Goal: Task Accomplishment & Management: Complete application form

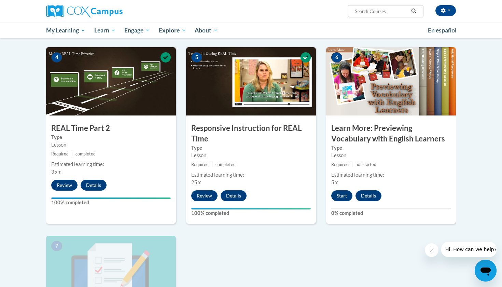
scroll to position [325, 0]
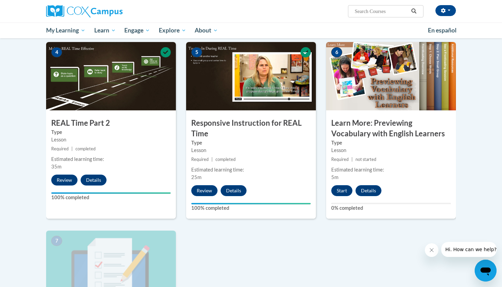
click at [346, 196] on div "6 Learn More: Previewing Vocabulary with English Learners Type Lesson Required …" at bounding box center [391, 130] width 130 height 177
click at [344, 193] on button "Start" at bounding box center [341, 190] width 21 height 11
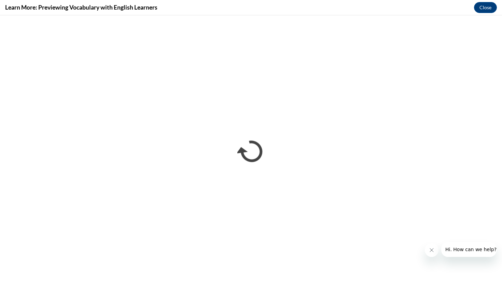
scroll to position [0, 0]
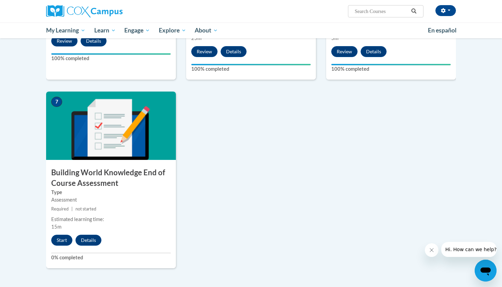
scroll to position [471, 0]
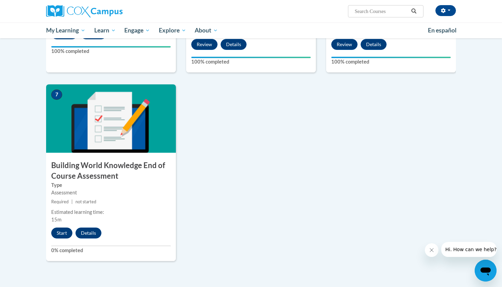
click at [57, 227] on button "Start" at bounding box center [61, 232] width 21 height 11
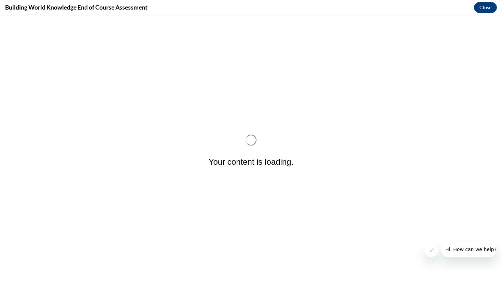
scroll to position [0, 0]
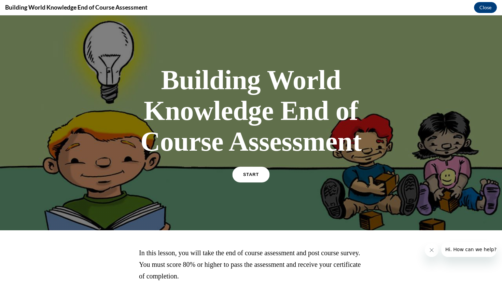
click at [249, 178] on link "START" at bounding box center [250, 175] width 37 height 16
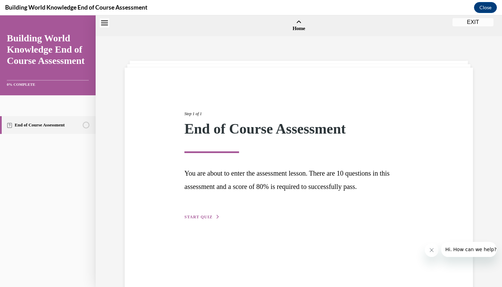
scroll to position [21, 0]
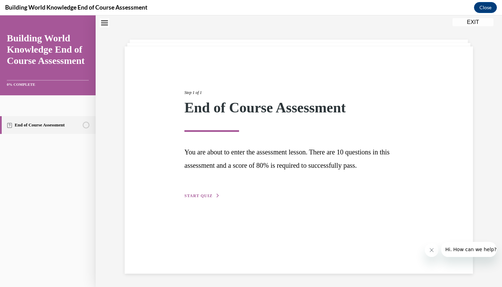
click at [202, 194] on span "START QUIZ" at bounding box center [198, 195] width 28 height 5
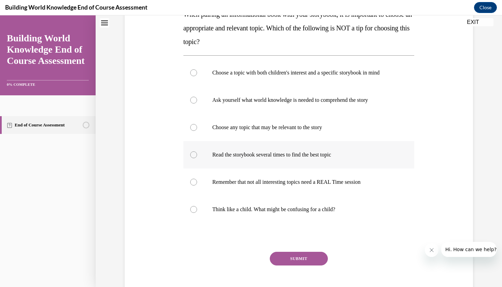
scroll to position [123, 0]
click at [246, 181] on p "Remember that not all interesting topics need a REAL Time session" at bounding box center [304, 181] width 185 height 7
click at [197, 181] on input "Remember that not all interesting topics need a REAL Time session" at bounding box center [193, 181] width 7 height 7
radio input "true"
click at [284, 261] on button "SUBMIT" at bounding box center [299, 258] width 58 height 14
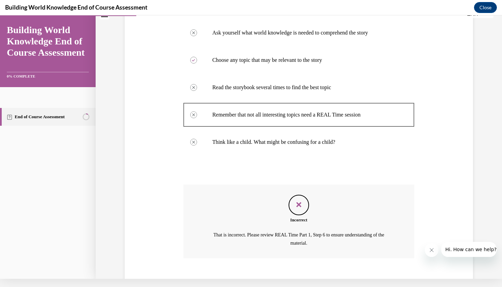
scroll to position [182, 0]
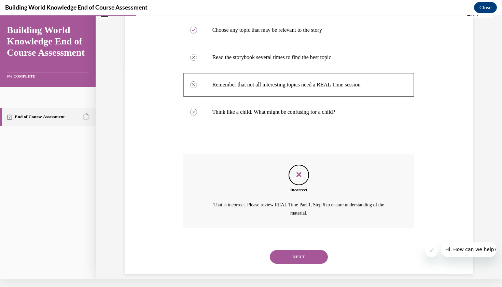
click at [293, 250] on button "NEXT" at bounding box center [299, 257] width 58 height 14
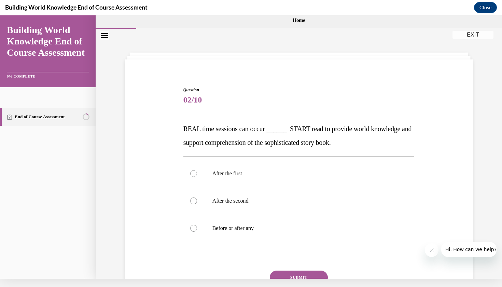
scroll to position [0, 0]
click at [269, 231] on p "Before or after any" at bounding box center [304, 228] width 185 height 7
click at [197, 231] on input "Before or after any" at bounding box center [193, 228] width 7 height 7
radio input "true"
click at [286, 272] on button "SUBMIT" at bounding box center [299, 277] width 58 height 14
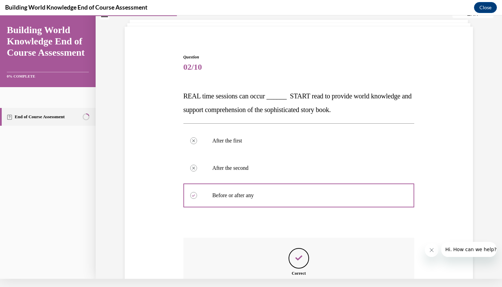
scroll to position [108, 0]
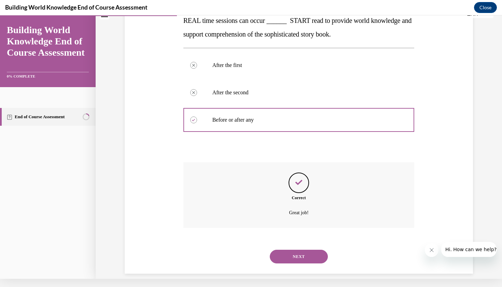
click at [291, 254] on button "NEXT" at bounding box center [299, 257] width 58 height 14
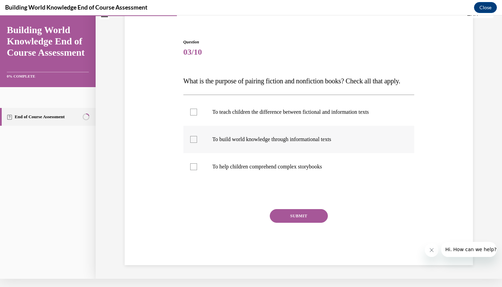
click at [228, 143] on p "To build world knowledge through informational texts" at bounding box center [304, 139] width 185 height 7
click at [197, 143] on input "To build world knowledge through informational texts" at bounding box center [193, 139] width 7 height 7
checkbox input "true"
click at [211, 180] on label "To help children comprehend complex storybooks" at bounding box center [298, 166] width 231 height 27
click at [197, 170] on input "To help children comprehend complex storybooks" at bounding box center [193, 166] width 7 height 7
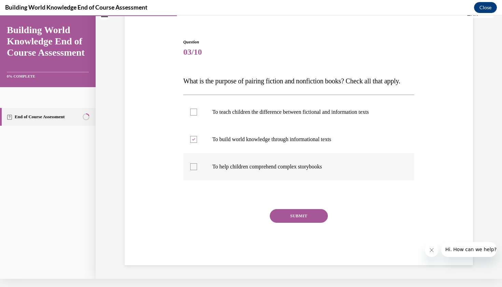
checkbox input "true"
click at [285, 223] on button "SUBMIT" at bounding box center [299, 216] width 58 height 14
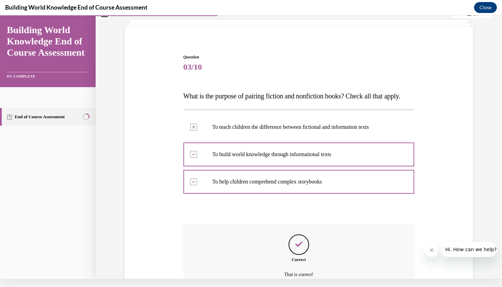
scroll to position [108, 0]
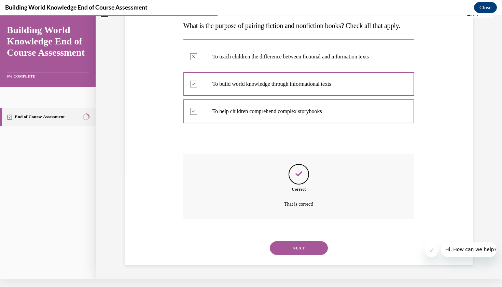
click at [297, 246] on button "NEXT" at bounding box center [299, 248] width 58 height 14
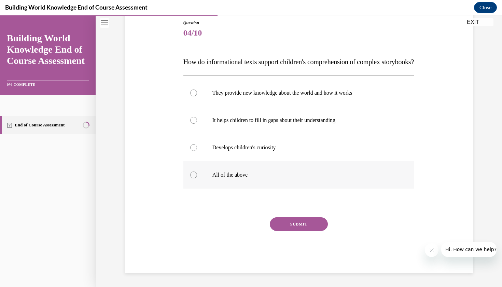
click at [251, 178] on p "All of the above" at bounding box center [304, 174] width 185 height 7
click at [197, 178] on input "All of the above" at bounding box center [193, 174] width 7 height 7
radio input "true"
click at [295, 231] on button "SUBMIT" at bounding box center [299, 224] width 58 height 14
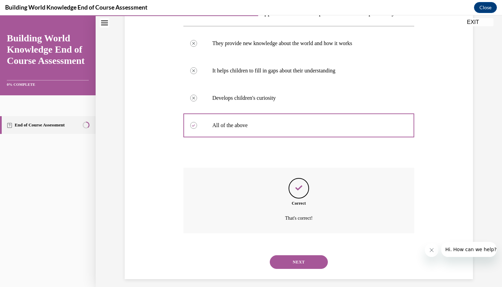
scroll to position [136, 0]
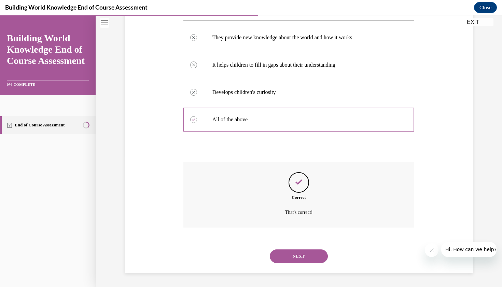
click at [296, 253] on button "NEXT" at bounding box center [299, 256] width 58 height 14
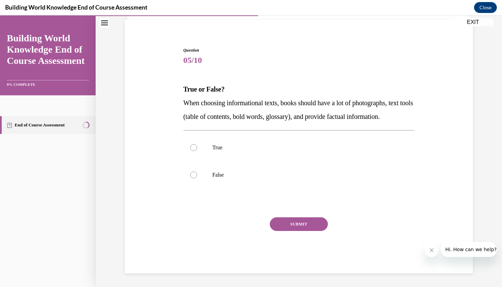
scroll to position [53, 0]
click at [263, 151] on p "True" at bounding box center [304, 147] width 185 height 7
click at [197, 151] on input "True" at bounding box center [193, 147] width 7 height 7
radio input "true"
click at [292, 231] on button "SUBMIT" at bounding box center [299, 224] width 58 height 14
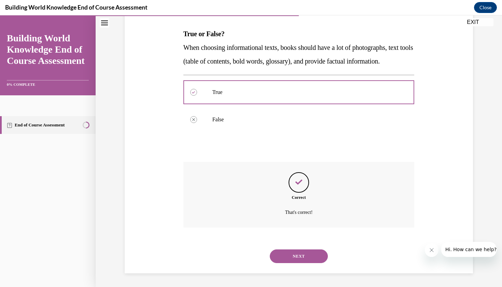
scroll to position [108, 0]
click at [293, 249] on button "NEXT" at bounding box center [299, 256] width 58 height 14
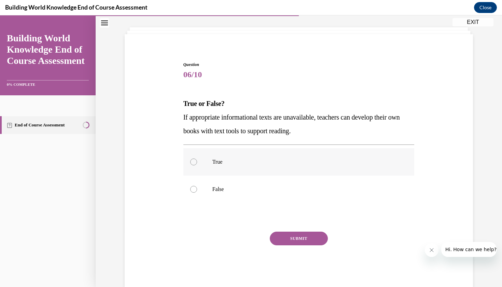
click at [261, 165] on label "True" at bounding box center [298, 161] width 231 height 27
click at [197, 165] on input "True" at bounding box center [193, 161] width 7 height 7
radio input "true"
click at [286, 233] on button "SUBMIT" at bounding box center [299, 239] width 58 height 14
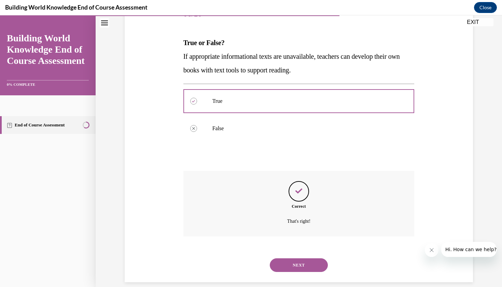
scroll to position [95, 0]
click at [293, 258] on button "NEXT" at bounding box center [299, 265] width 58 height 14
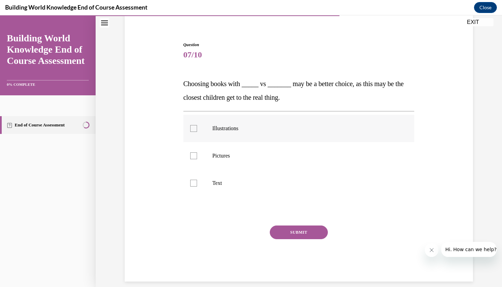
click at [238, 118] on label "Illustrations" at bounding box center [298, 128] width 231 height 27
click at [197, 125] on input "Illustrations" at bounding box center [193, 128] width 7 height 7
click at [240, 90] on p "Choosing books with _____ vs _______ may be a better choice, as this may be the…" at bounding box center [298, 90] width 231 height 27
click at [235, 87] on span "Choosing books with _____ vs _______ may be a better choice, as this may be the…" at bounding box center [293, 90] width 220 height 21
click at [193, 88] on p "Choosing books with _____ vs _______ may be a better choice, as this may be the…" at bounding box center [298, 90] width 231 height 27
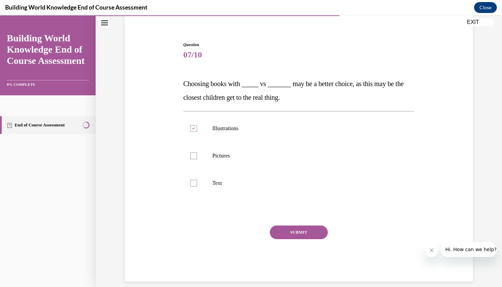
click at [197, 110] on div "Question 07/10 Choosing books with _____ vs _______ may be a better choice, as …" at bounding box center [298, 162] width 231 height 240
click at [191, 116] on label "Illustrations" at bounding box center [298, 128] width 231 height 27
click at [191, 125] on input "Illustrations" at bounding box center [193, 128] width 7 height 7
click at [192, 116] on label "Illustrations" at bounding box center [298, 128] width 231 height 27
click at [192, 125] on input "Illustrations" at bounding box center [193, 128] width 7 height 7
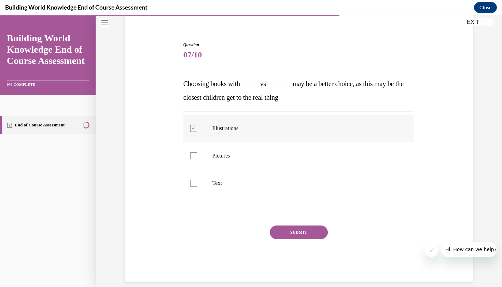
click at [224, 116] on label "Illustrations" at bounding box center [298, 128] width 231 height 27
click at [197, 125] on input "Illustrations" at bounding box center [193, 128] width 7 height 7
checkbox input "false"
click at [193, 159] on label "Pictures" at bounding box center [298, 155] width 231 height 27
click at [193, 159] on input "Pictures" at bounding box center [193, 155] width 7 height 7
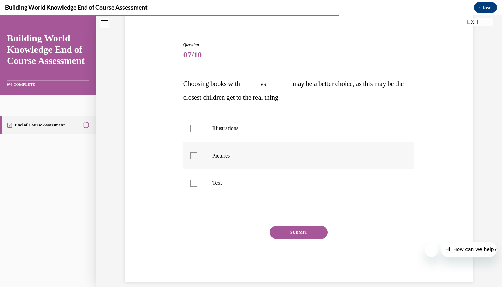
checkbox input "true"
click at [197, 126] on label "Illustrations" at bounding box center [298, 128] width 231 height 27
click at [197, 126] on input "Illustrations" at bounding box center [193, 128] width 7 height 7
click at [216, 129] on p "Illustrations" at bounding box center [304, 128] width 185 height 7
click at [197, 129] on input "Illustrations" at bounding box center [193, 128] width 7 height 7
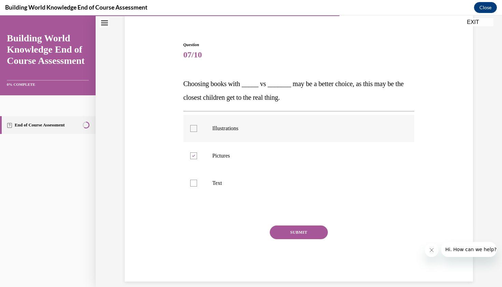
click at [204, 125] on label "Illustrations" at bounding box center [298, 128] width 231 height 27
click at [197, 125] on input "Illustrations" at bounding box center [193, 128] width 7 height 7
checkbox input "true"
click at [297, 235] on button "SUBMIT" at bounding box center [299, 232] width 58 height 14
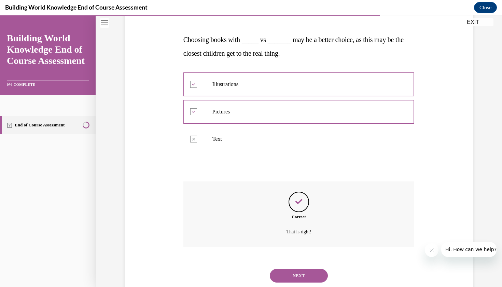
scroll to position [108, 0]
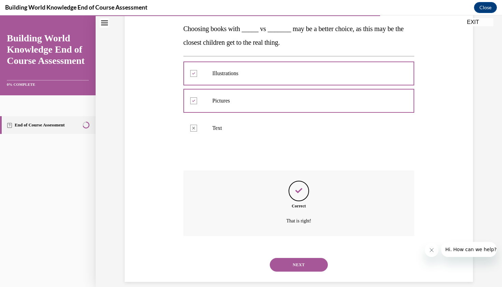
click at [303, 251] on div "NEXT" at bounding box center [298, 264] width 231 height 27
click at [306, 261] on button "NEXT" at bounding box center [299, 265] width 58 height 14
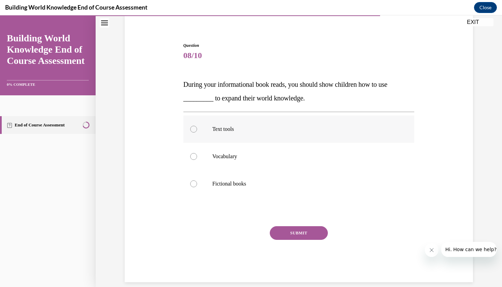
click at [254, 124] on label "Text tools" at bounding box center [298, 128] width 231 height 27
click at [197, 126] on input "Text tools" at bounding box center [193, 129] width 7 height 7
radio input "true"
click at [302, 230] on button "SUBMIT" at bounding box center [299, 233] width 58 height 14
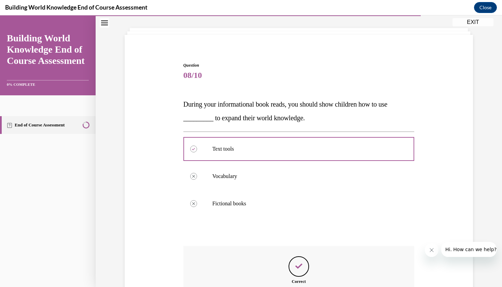
scroll to position [108, 0]
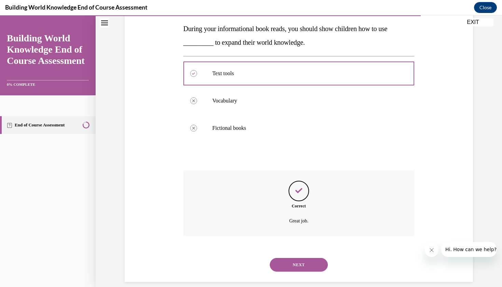
click at [298, 258] on button "NEXT" at bounding box center [299, 265] width 58 height 14
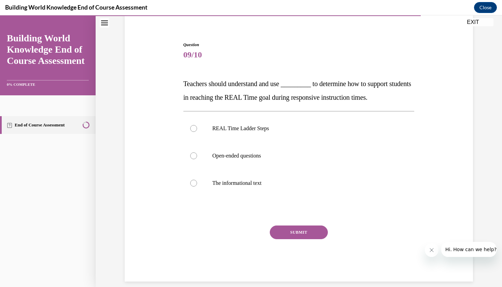
click at [308, 91] on p "Teachers should understand and use _________ to determine how to support studen…" at bounding box center [298, 90] width 231 height 27
click at [275, 76] on div "Question 09/10 Teachers should understand and use _________ to determine how to…" at bounding box center [298, 162] width 231 height 240
click at [193, 73] on div "Question 09/10 Teachers should understand and use _________ to determine how to…" at bounding box center [298, 162] width 231 height 240
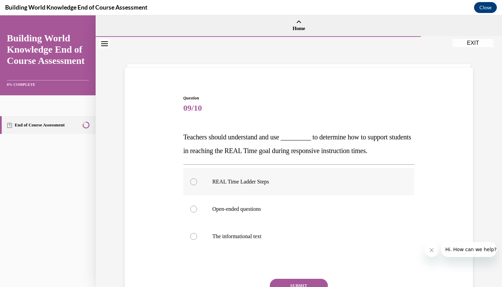
scroll to position [0, 0]
click at [202, 178] on label "REAL Time Ladder Steps" at bounding box center [298, 181] width 231 height 27
click at [197, 178] on input "REAL Time Ladder Steps" at bounding box center [193, 181] width 7 height 7
radio input "true"
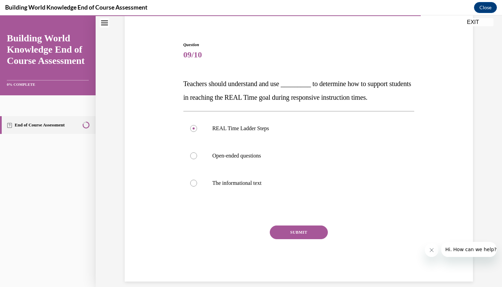
click at [299, 233] on button "SUBMIT" at bounding box center [299, 232] width 58 height 14
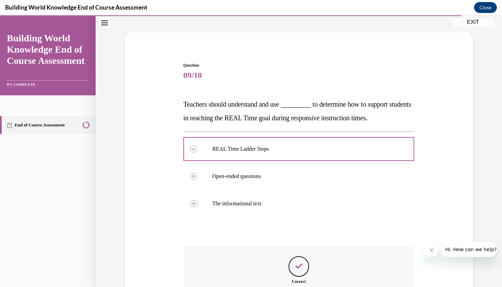
scroll to position [108, 0]
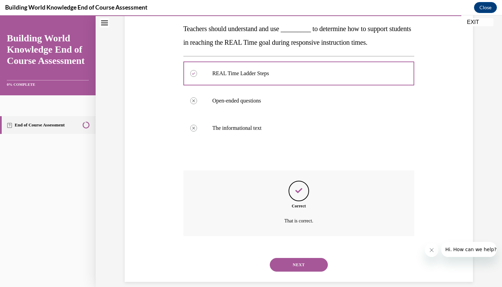
click at [294, 261] on button "NEXT" at bounding box center [299, 265] width 58 height 14
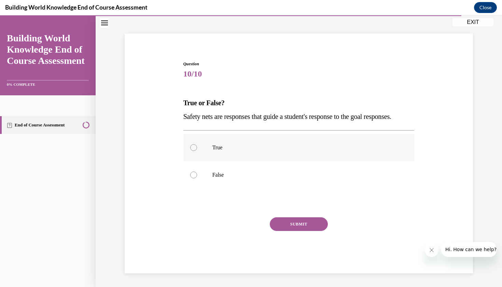
click at [267, 152] on label "True" at bounding box center [298, 147] width 231 height 27
click at [197, 151] on input "True" at bounding box center [193, 147] width 7 height 7
radio input "true"
click at [303, 231] on button "SUBMIT" at bounding box center [299, 224] width 58 height 14
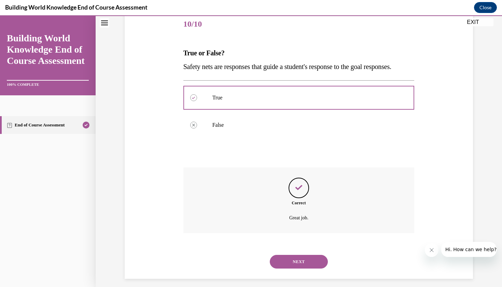
scroll to position [95, 0]
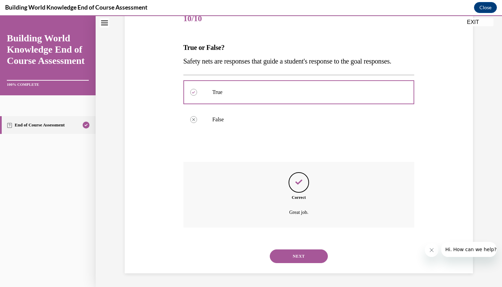
click at [298, 261] on button "NEXT" at bounding box center [299, 256] width 58 height 14
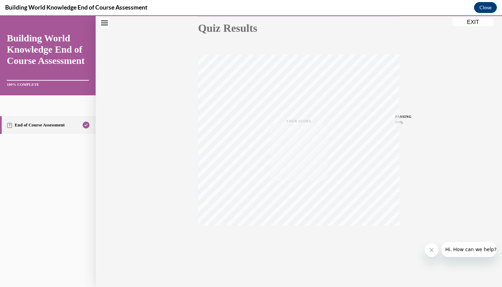
scroll to position [79, 0]
click at [481, 24] on button "EXIT" at bounding box center [472, 22] width 41 height 8
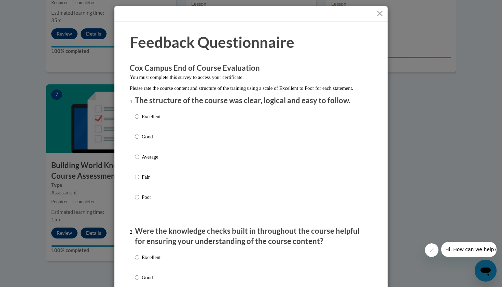
click at [204, 135] on div "Excellent Good Average Fair Poor" at bounding box center [251, 164] width 232 height 111
click at [162, 144] on div "Excellent Good Average Fair Poor" at bounding box center [251, 164] width 232 height 111
click at [141, 142] on label "Good" at bounding box center [148, 142] width 26 height 18
click at [139, 140] on input "Good" at bounding box center [137, 137] width 4 height 8
radio input "true"
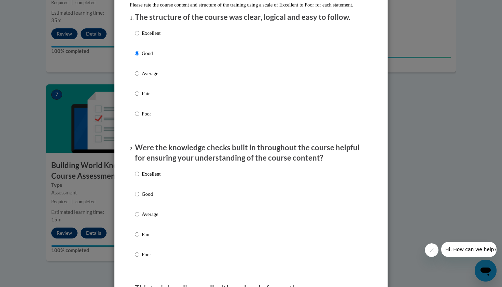
scroll to position [95, 0]
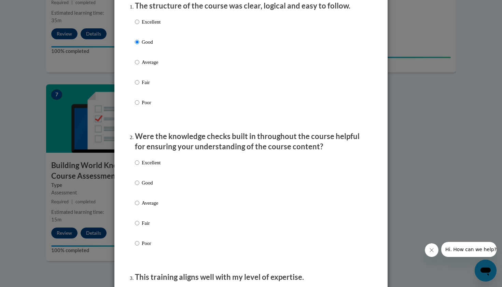
click at [139, 186] on input "Good" at bounding box center [137, 183] width 4 height 8
radio input "true"
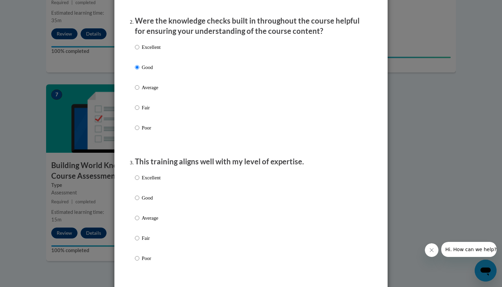
scroll to position [230, 0]
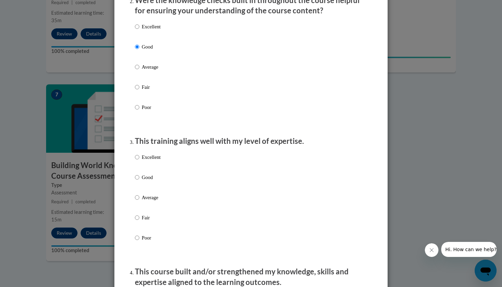
click at [138, 181] on input "Good" at bounding box center [137, 177] width 4 height 8
radio input "true"
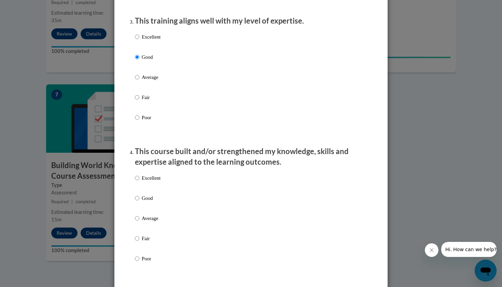
scroll to position [362, 0]
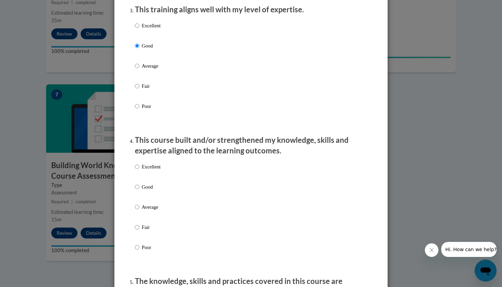
click at [136, 189] on input "Good" at bounding box center [137, 187] width 4 height 8
radio input "true"
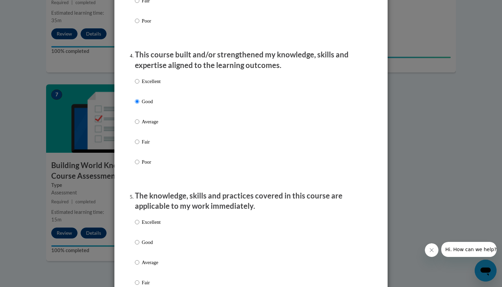
scroll to position [448, 0]
click at [138, 242] on input "Good" at bounding box center [137, 242] width 4 height 8
radio input "true"
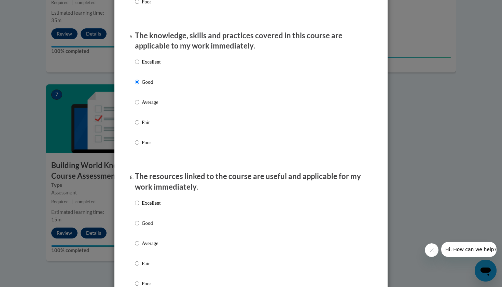
scroll to position [628, 0]
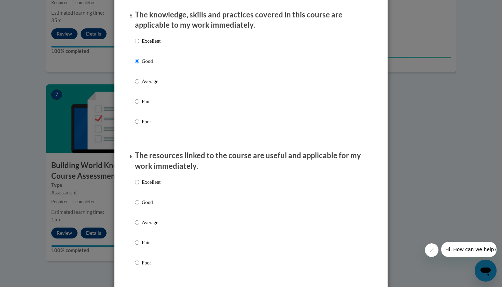
click at [135, 209] on label "Good" at bounding box center [148, 207] width 26 height 18
click at [135, 206] on input "Good" at bounding box center [137, 202] width 4 height 8
radio input "true"
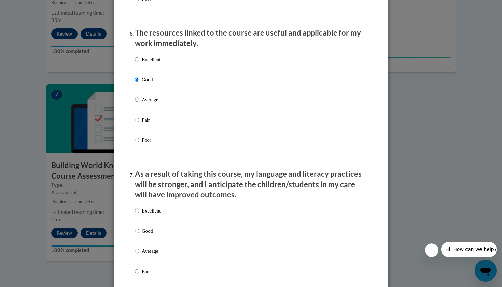
scroll to position [773, 0]
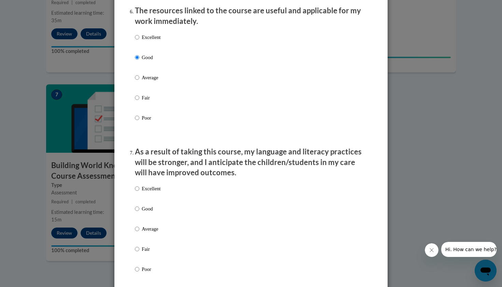
click at [140, 206] on div "Excellent Good Average Fair Poor" at bounding box center [148, 234] width 26 height 106
click at [136, 216] on label "Good" at bounding box center [148, 214] width 26 height 18
click at [136, 212] on input "Good" at bounding box center [137, 209] width 4 height 8
radio input "true"
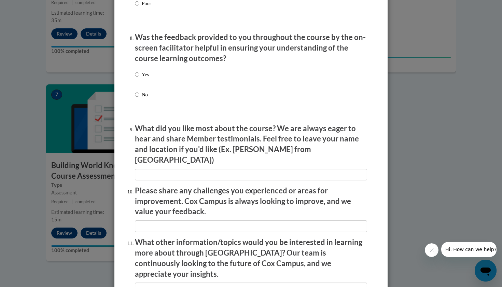
scroll to position [1039, 0]
click at [139, 68] on div "Yes No" at bounding box center [142, 89] width 14 height 45
click at [139, 74] on label "Yes" at bounding box center [142, 79] width 14 height 18
click at [139, 74] on input "Yes" at bounding box center [137, 74] width 4 height 8
radio input "true"
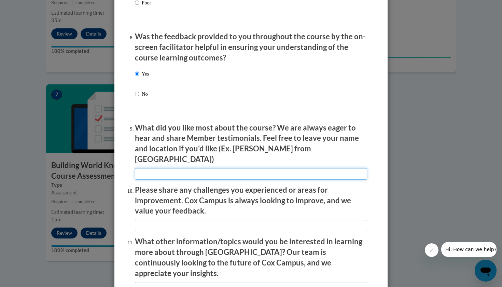
click at [152, 168] on input "textbox" at bounding box center [251, 174] width 232 height 12
type input "real time session"
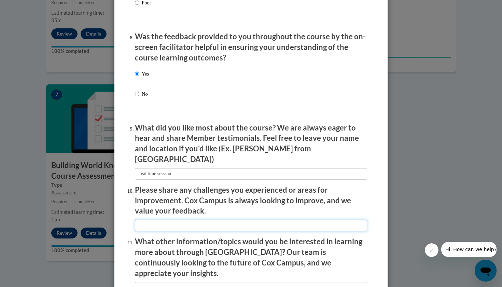
click at [156, 220] on input "textbox" at bounding box center [251, 226] width 232 height 12
type input "g"
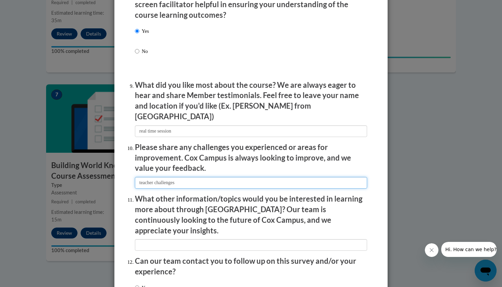
scroll to position [1086, 0]
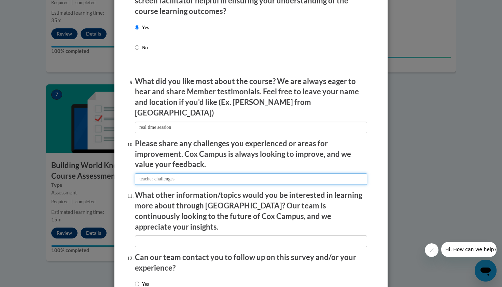
type input "teacher challenges"
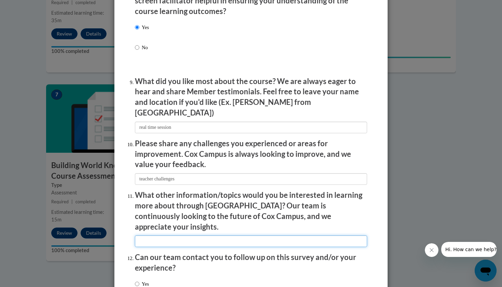
click at [158, 235] on input "textbox" at bounding box center [251, 241] width 232 height 12
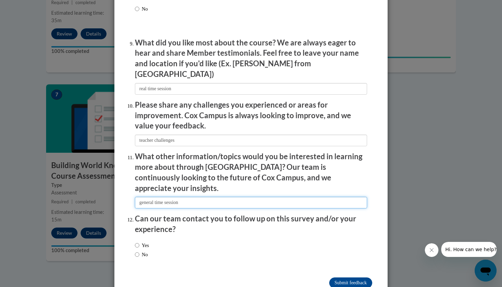
scroll to position [1124, 0]
type input "general time session"
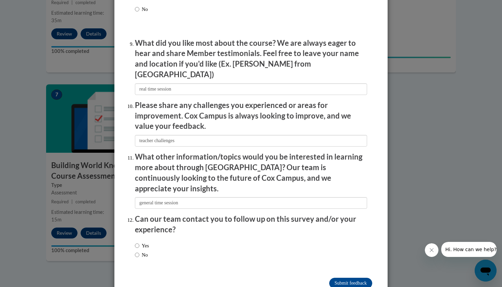
click at [137, 242] on input "Yes" at bounding box center [137, 246] width 4 height 8
radio input "true"
click at [337, 278] on input "Submit feedback" at bounding box center [350, 283] width 43 height 11
